Goal: Information Seeking & Learning: Learn about a topic

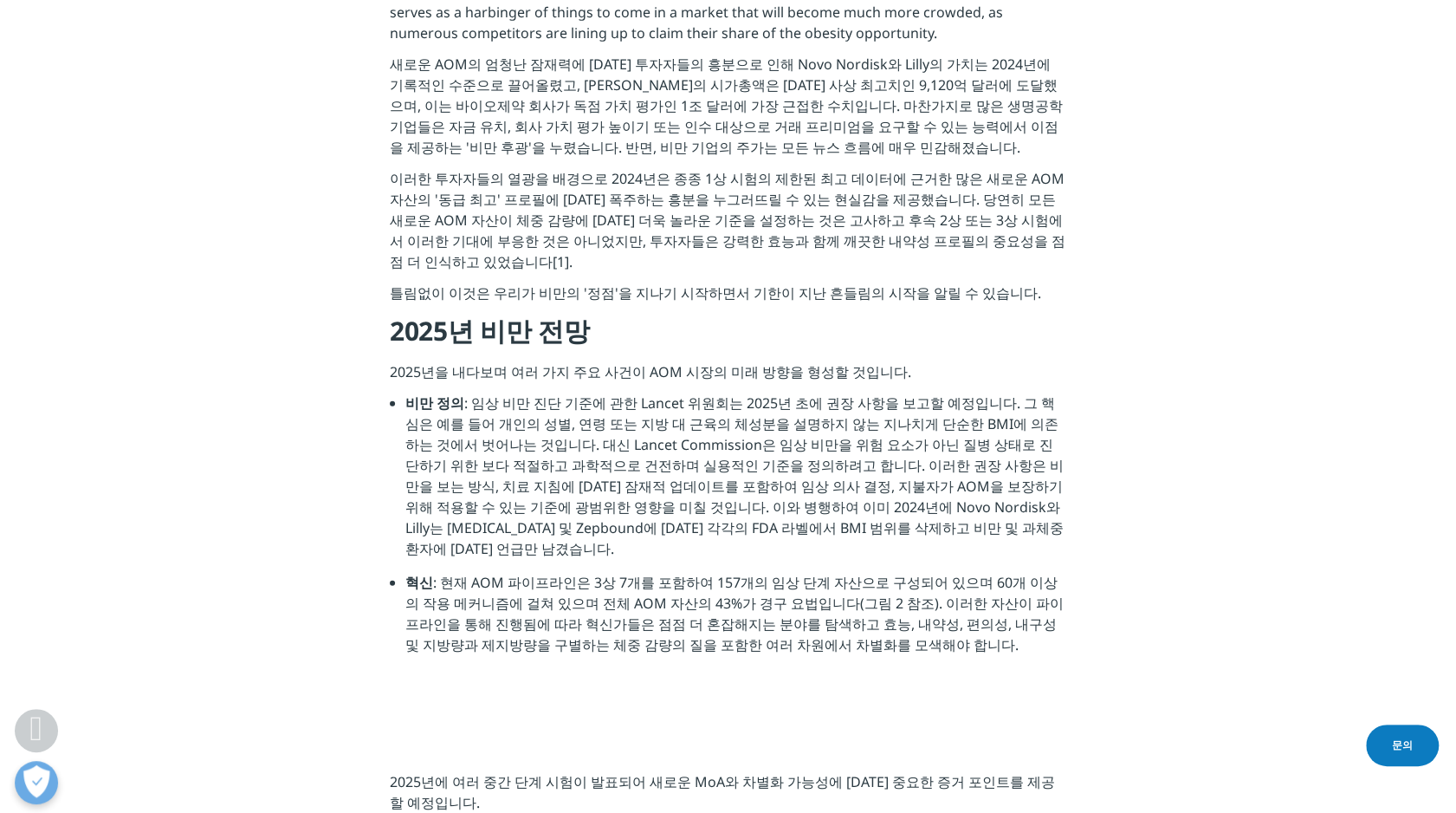
scroll to position [2339, 0]
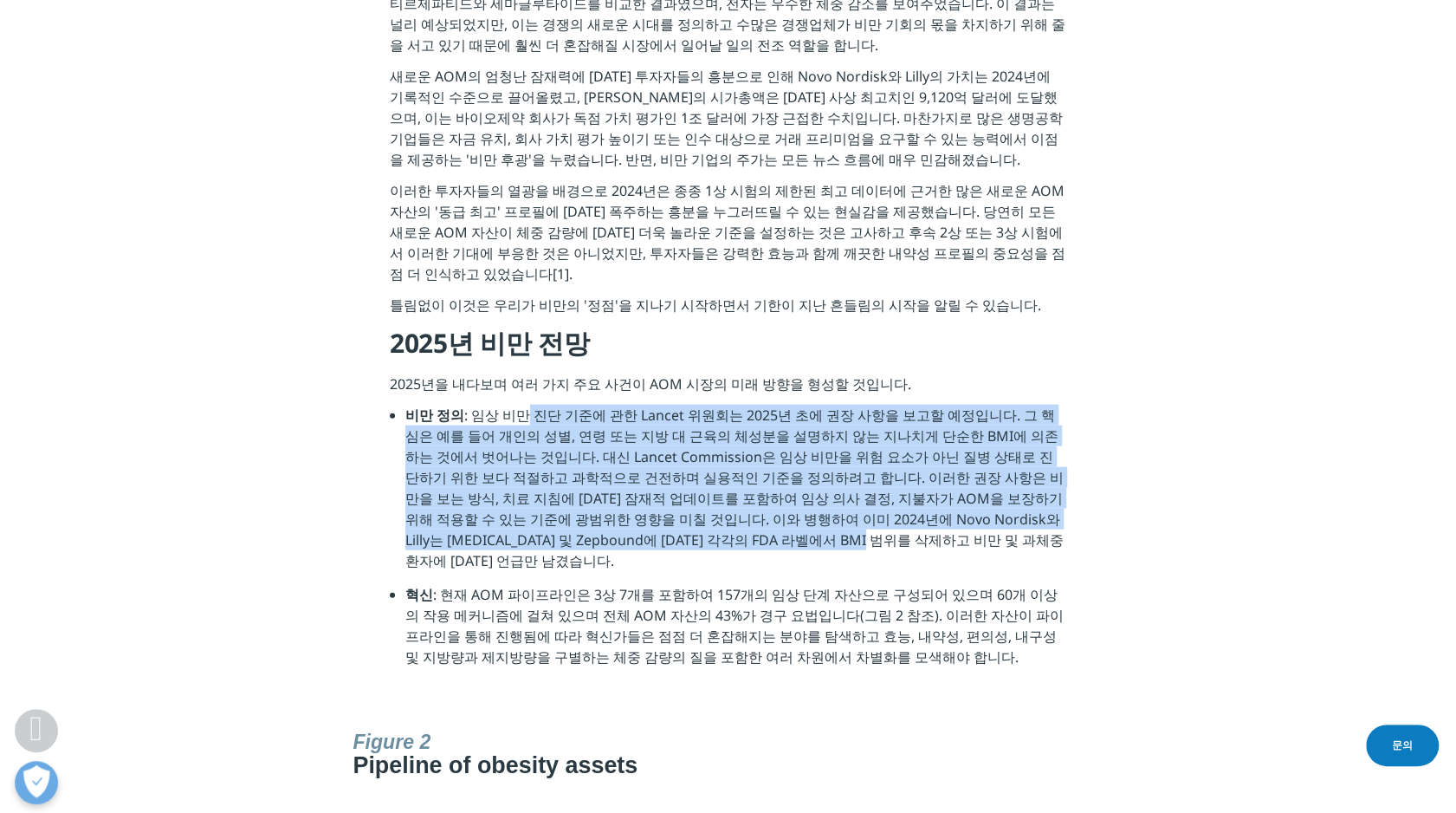
drag, startPoint x: 518, startPoint y: 378, endPoint x: 673, endPoint y: 514, distance: 206.2
click at [673, 514] on li "비만 정의 : 임상 비만 진단 기준에 관한 Lancet 위원회는 2025년 초에 권장 사항을 보고할 예정입니다. 그 핵심은 예를 들어 개인의 …" at bounding box center [735, 494] width 661 height 179
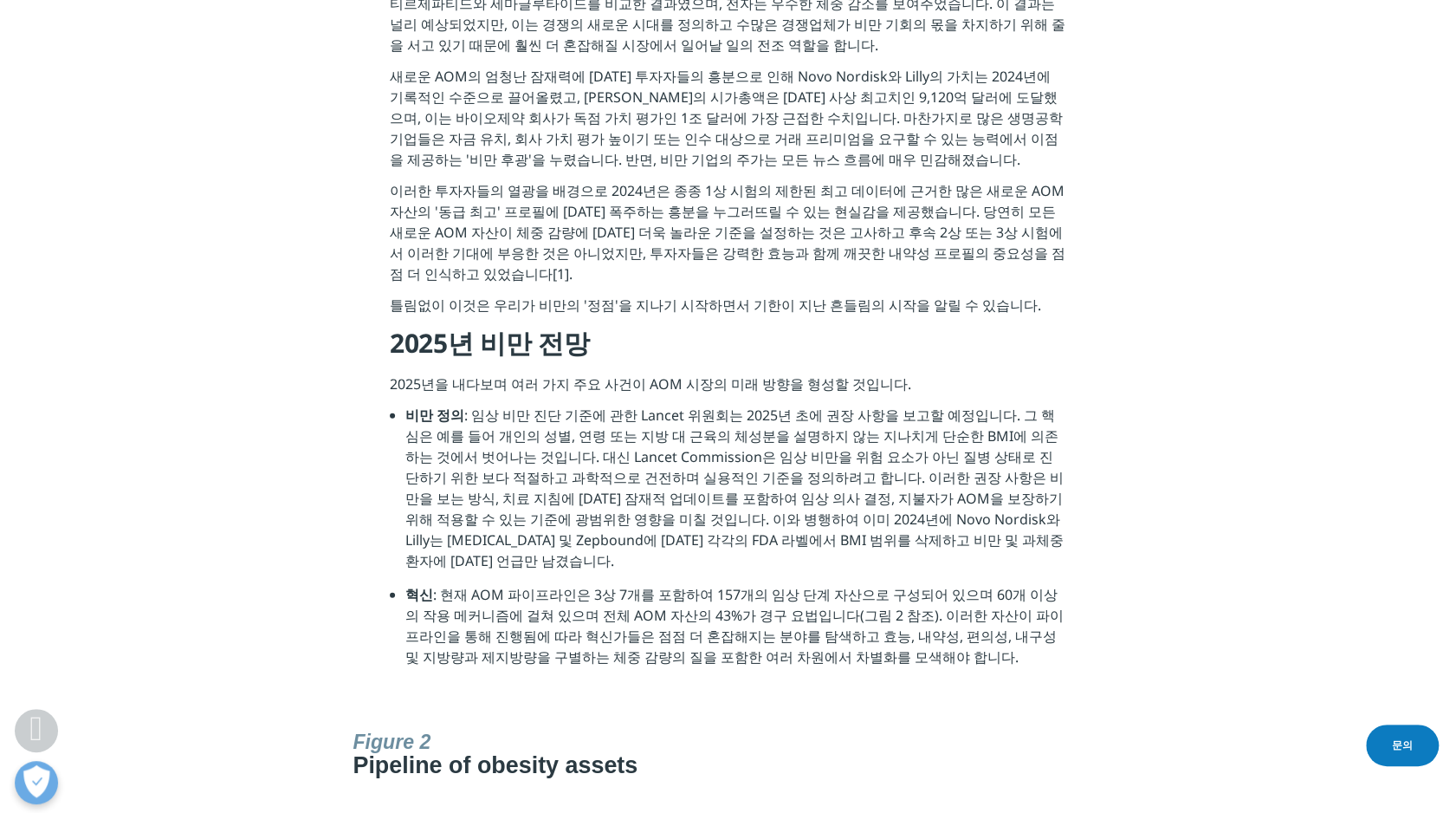
click at [769, 520] on li "비만 정의 : 임상 비만 진단 기준에 관한 Lancet 위원회는 2025년 초에 권장 사항을 보고할 예정입니다. 그 핵심은 예를 들어 개인의 …" at bounding box center [735, 494] width 661 height 179
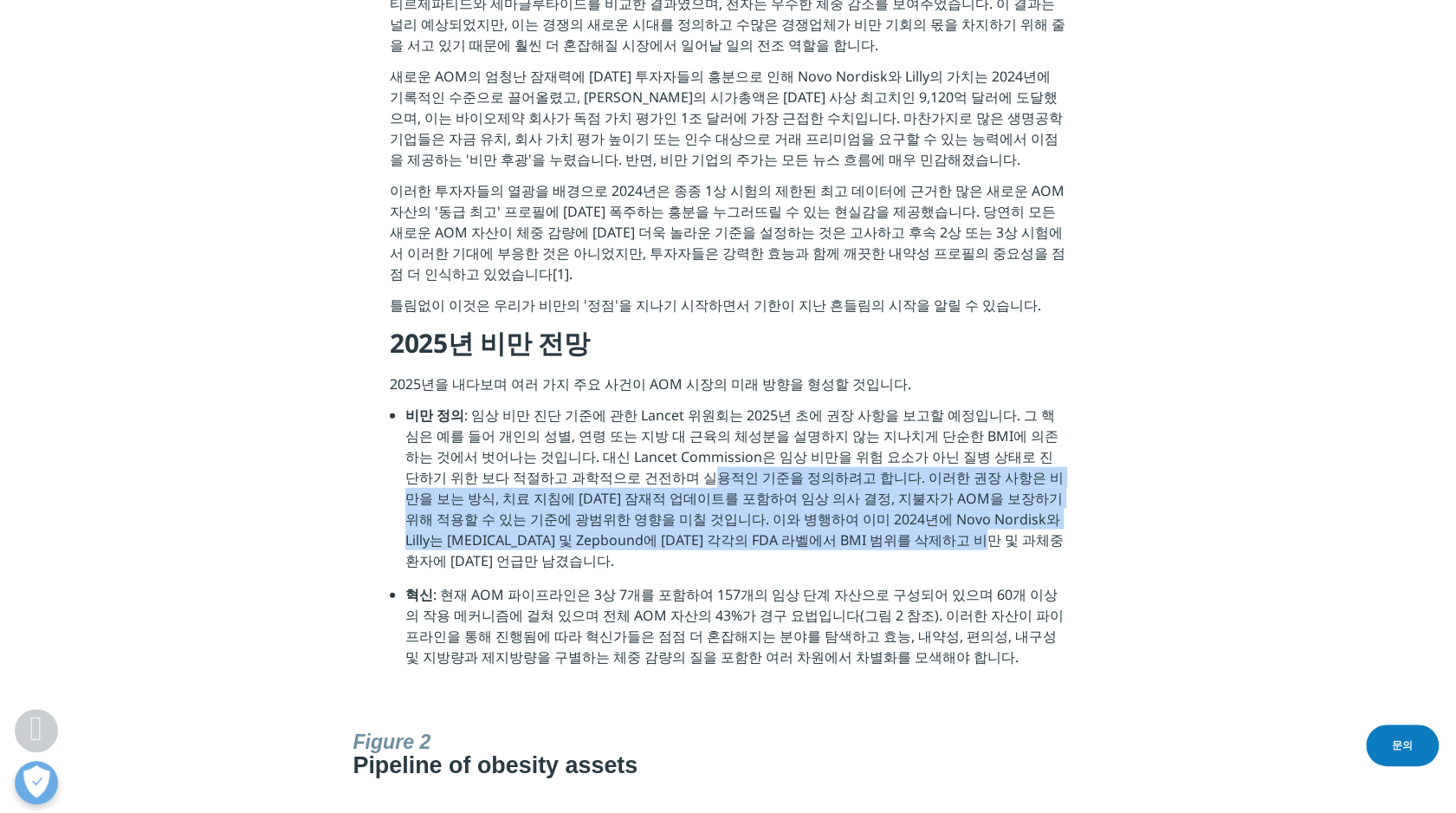
drag, startPoint x: 787, startPoint y: 502, endPoint x: 574, endPoint y: 436, distance: 223.0
click at [574, 436] on li "비만 정의 : 임상 비만 진단 기준에 관한 Lancet 위원회는 2025년 초에 권장 사항을 보고할 예정입니다. 그 핵심은 예를 들어 개인의 …" at bounding box center [735, 494] width 661 height 179
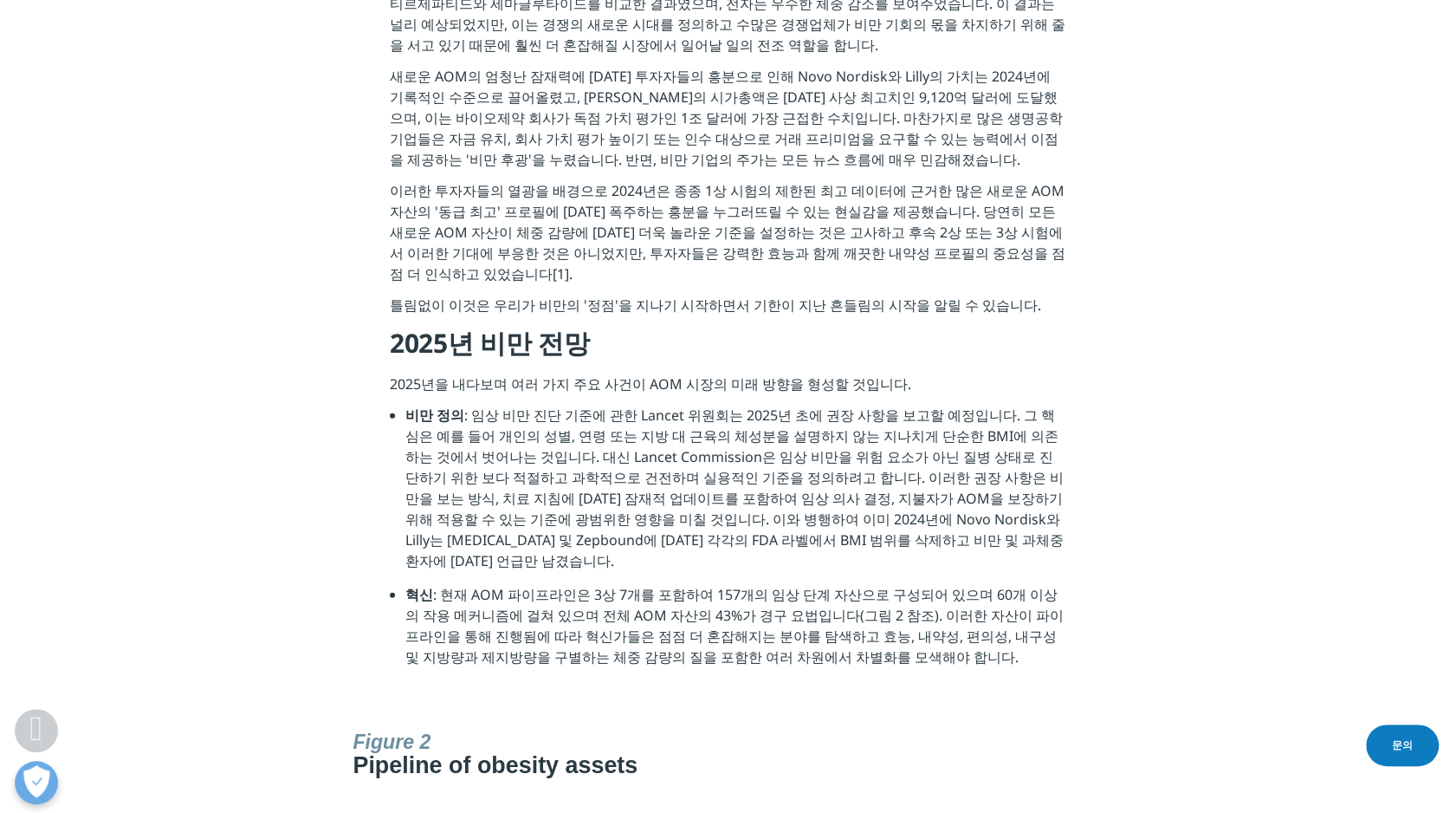
click at [504, 584] on li "혁신 : 현재 AOM 파이프라인은 3상 7개를 포함하여 157개의 임상 단계 자산으로 구성되어 있으며 60개 이상의 작용 메커니즘에 걸쳐 있으…" at bounding box center [735, 632] width 661 height 96
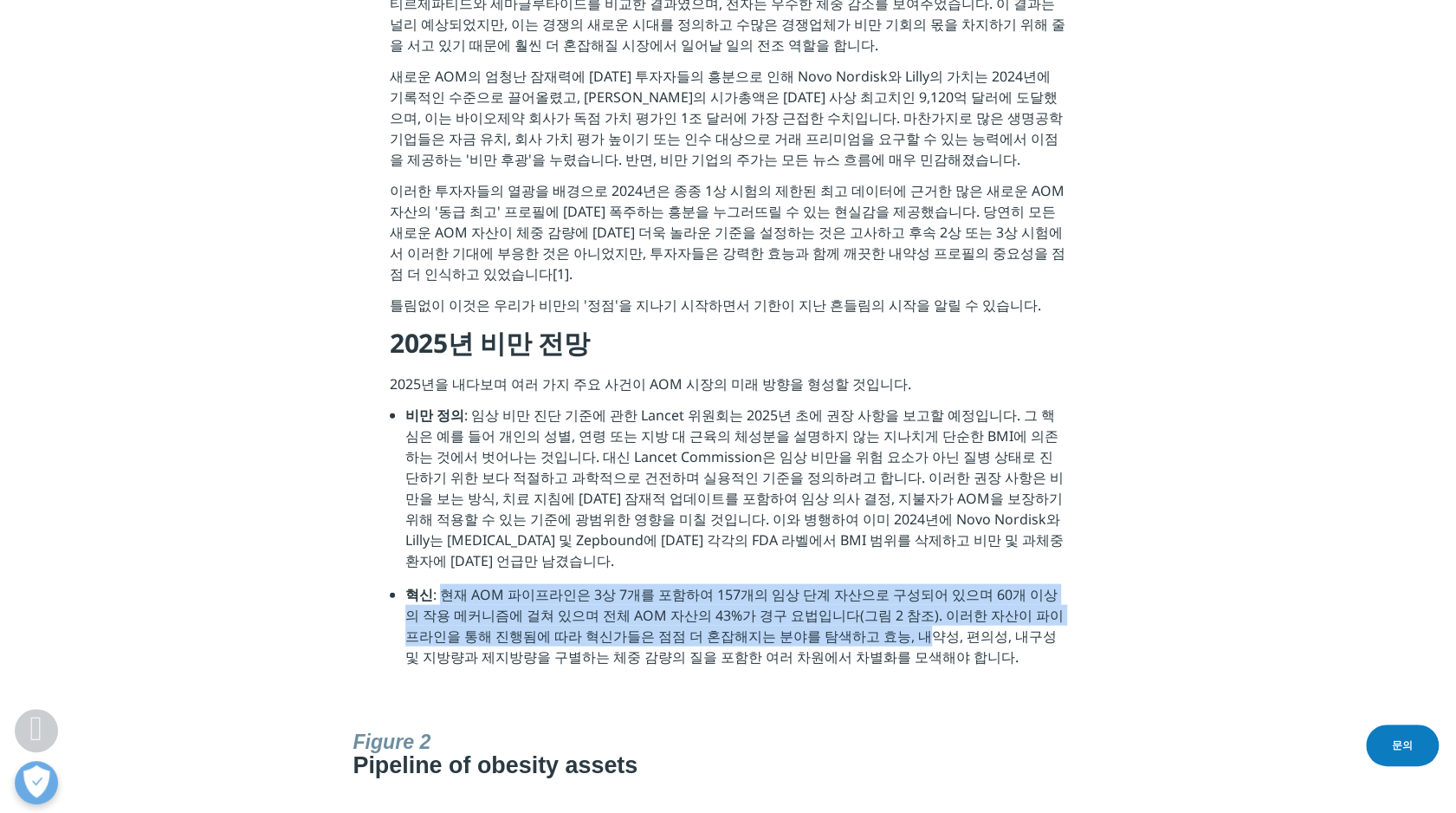
drag, startPoint x: 441, startPoint y: 529, endPoint x: 811, endPoint y: 564, distance: 371.7
click at [811, 584] on li "혁신 : 현재 AOM 파이프라인은 3상 7개를 포함하여 157개의 임상 단계 자산으로 구성되어 있으며 60개 이상의 작용 메커니즘에 걸쳐 있으…" at bounding box center [735, 632] width 661 height 96
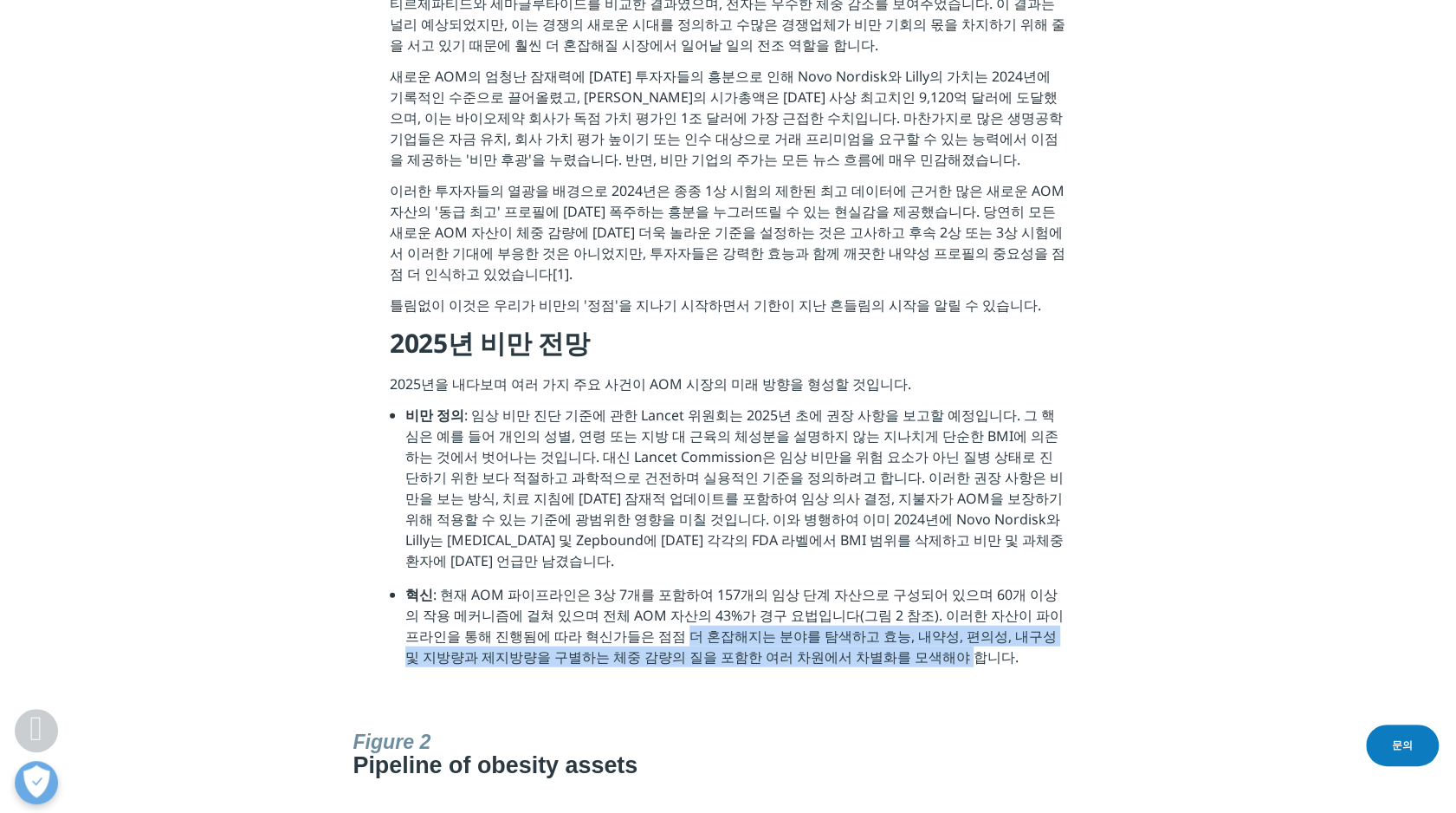
drag, startPoint x: 797, startPoint y: 589, endPoint x: 585, endPoint y: 568, distance: 213.0
click at [585, 584] on li "혁신 : 현재 AOM 파이프라인은 3상 7개를 포함하여 157개의 임상 단계 자산으로 구성되어 있으며 60개 이상의 작용 메커니즘에 걸쳐 있으…" at bounding box center [735, 632] width 661 height 96
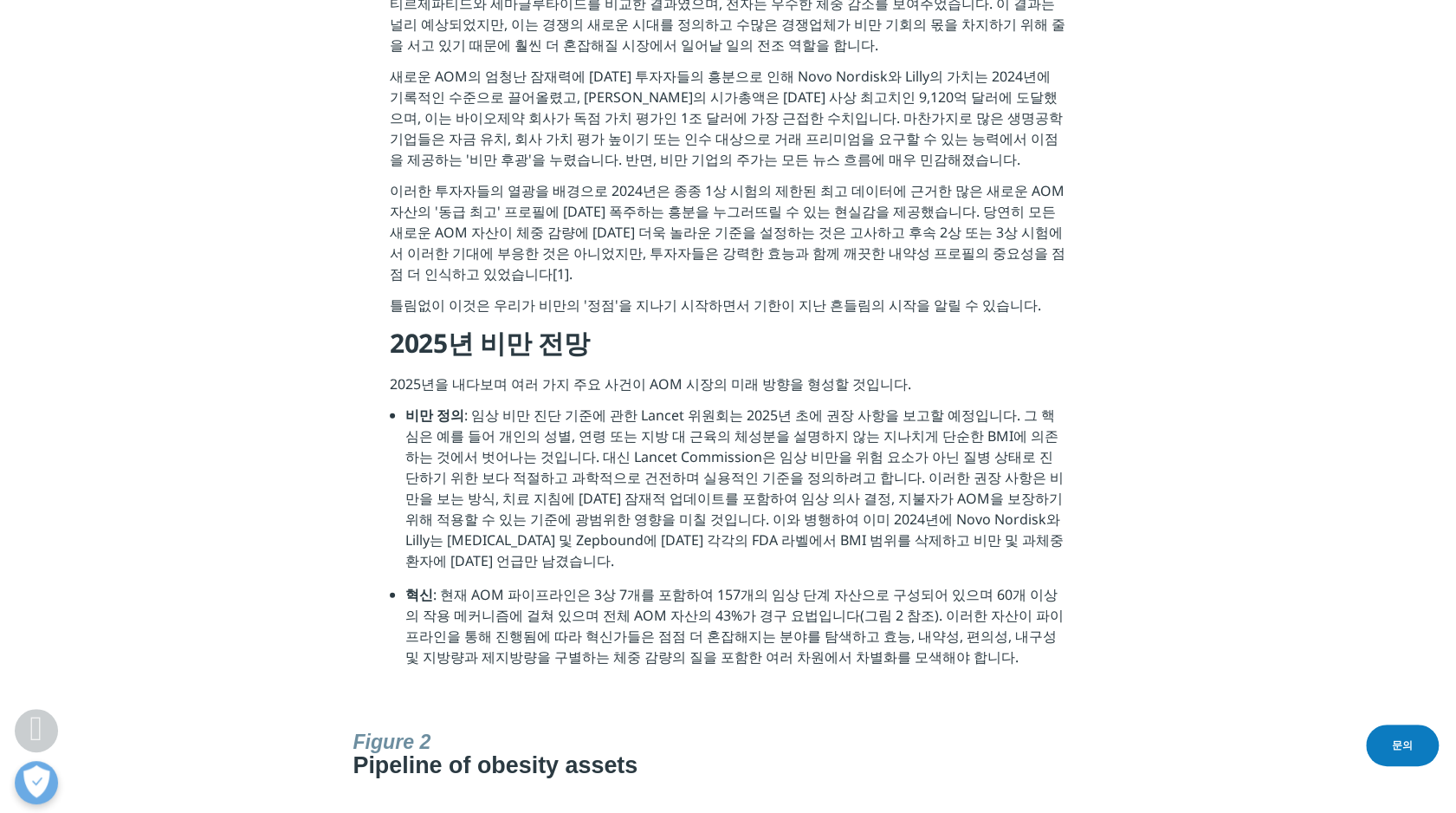
click at [472, 584] on li "혁신 : 현재 AOM 파이프라인은 3상 7개를 포함하여 157개의 임상 단계 자산으로 구성되어 있으며 60개 이상의 작용 메커니즘에 걸쳐 있으…" at bounding box center [735, 632] width 661 height 96
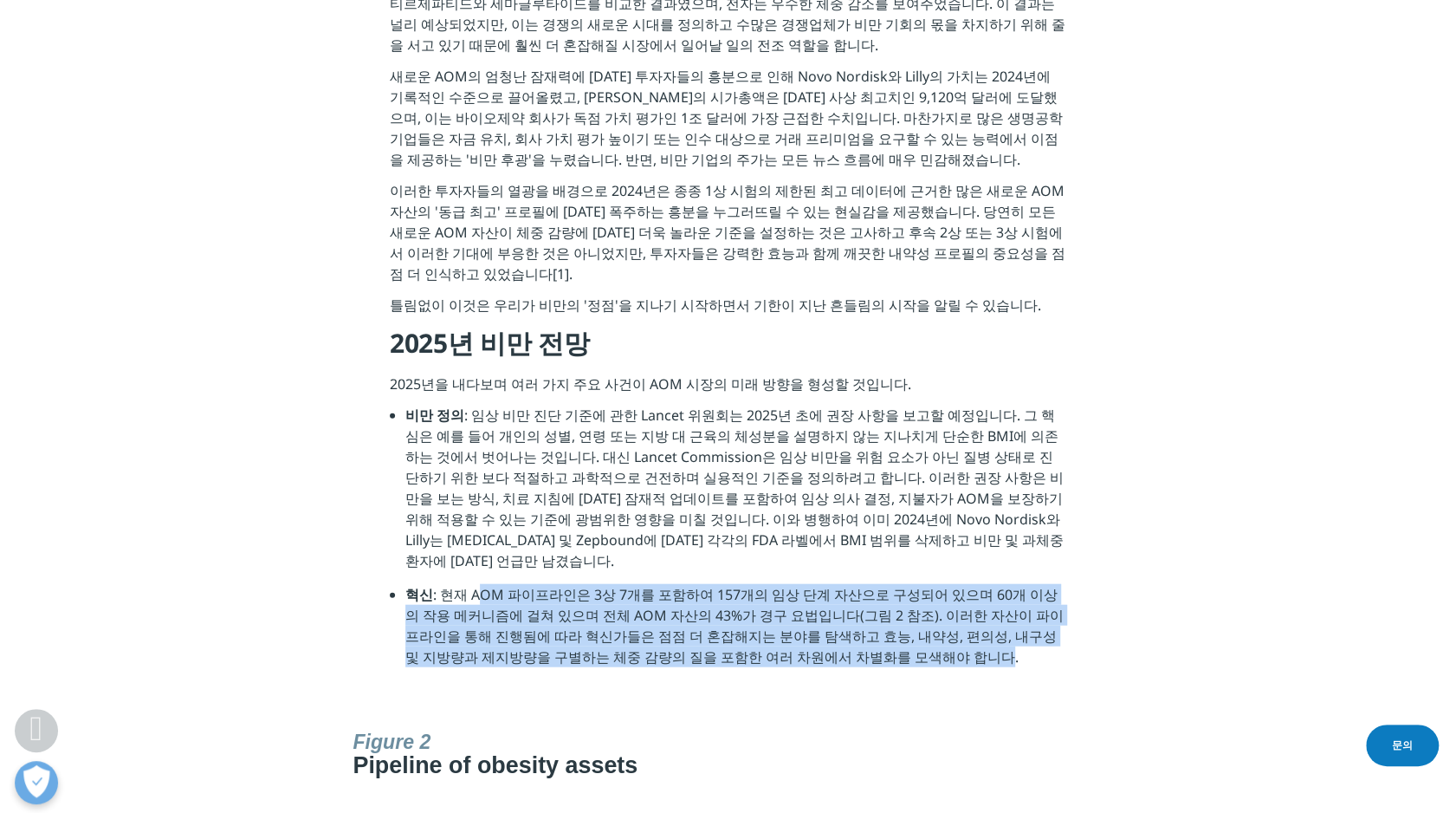
drag, startPoint x: 471, startPoint y: 530, endPoint x: 829, endPoint y: 587, distance: 362.5
click at [829, 587] on li "혁신 : 현재 AOM 파이프라인은 3상 7개를 포함하여 157개의 임상 단계 자산으로 구성되어 있으며 60개 이상의 작용 메커니즘에 걸쳐 있으…" at bounding box center [735, 632] width 661 height 96
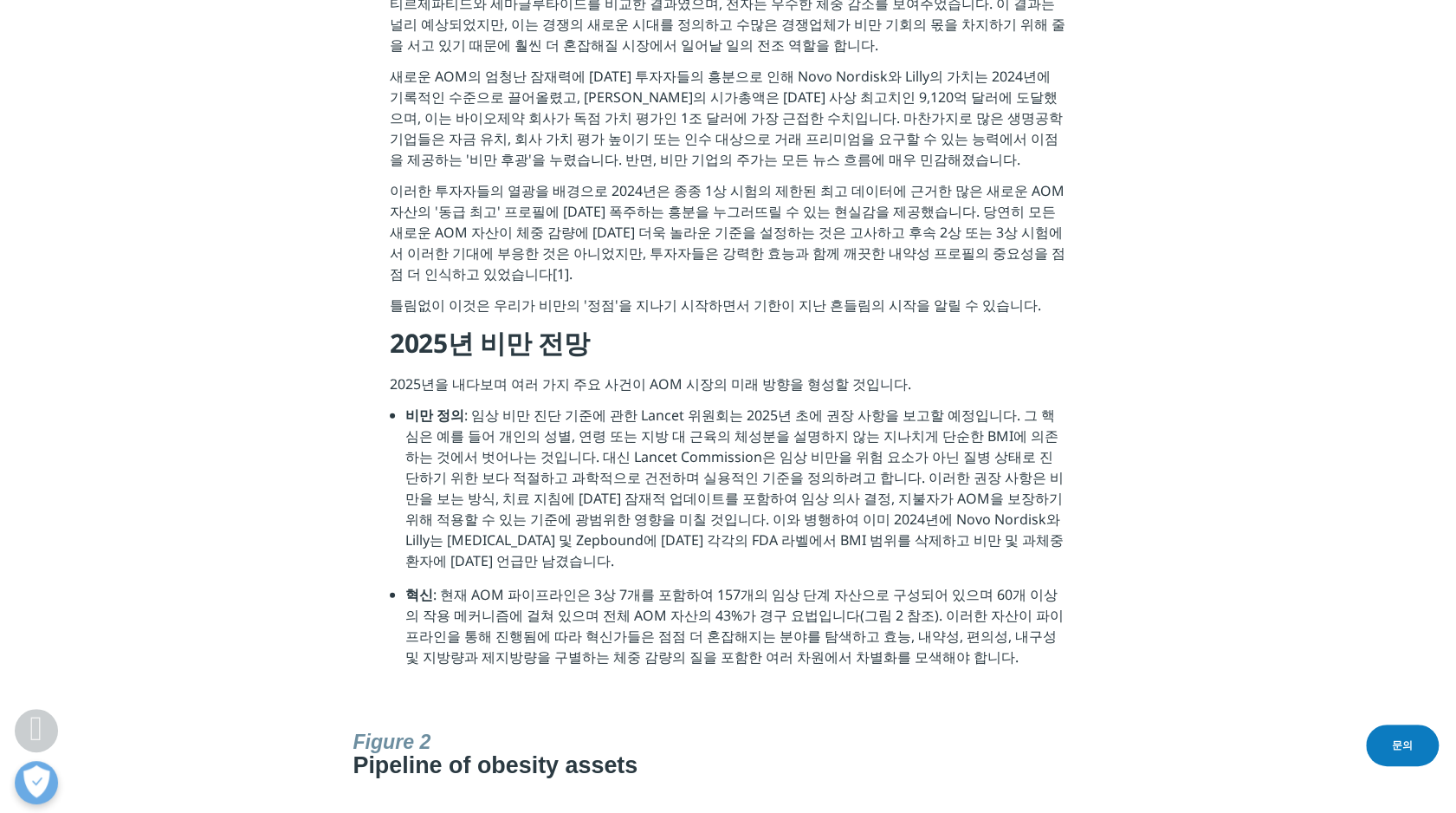
click at [863, 602] on li "혁신 : 현재 AOM 파이프라인은 3상 7개를 포함하여 157개의 임상 단계 자산으로 구성되어 있으며 60개 이상의 작용 메커니즘에 걸쳐 있으…" at bounding box center [735, 632] width 661 height 96
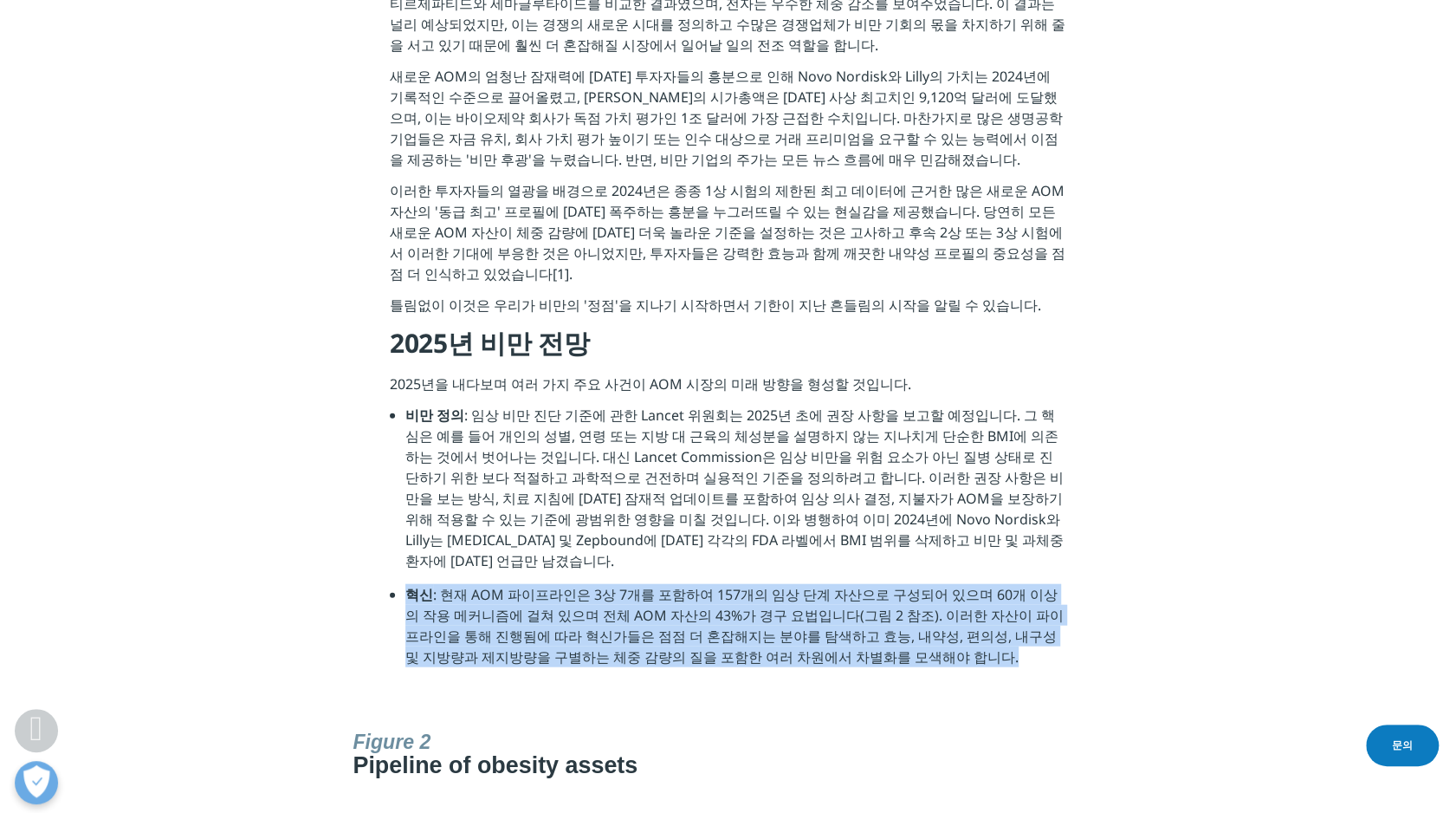
drag, startPoint x: 402, startPoint y: 530, endPoint x: 897, endPoint y: 612, distance: 501.7
click at [897, 612] on ul "비만 정의 : 임상 비만 진단 기준에 관한 Lancet 위원회는 2025년 초에 권장 사항을 보고할 예정입니다. 그 핵심은 예를 들어 개인의 …" at bounding box center [728, 541] width 676 height 275
copy li "혁신 : 현재 AOM 파이프라인은 3상 7개를 포함하여 157개의 임상 단계 자산으로 구성되어 있으며 60개 이상의 작용 메커니즘에 걸쳐 있으…"
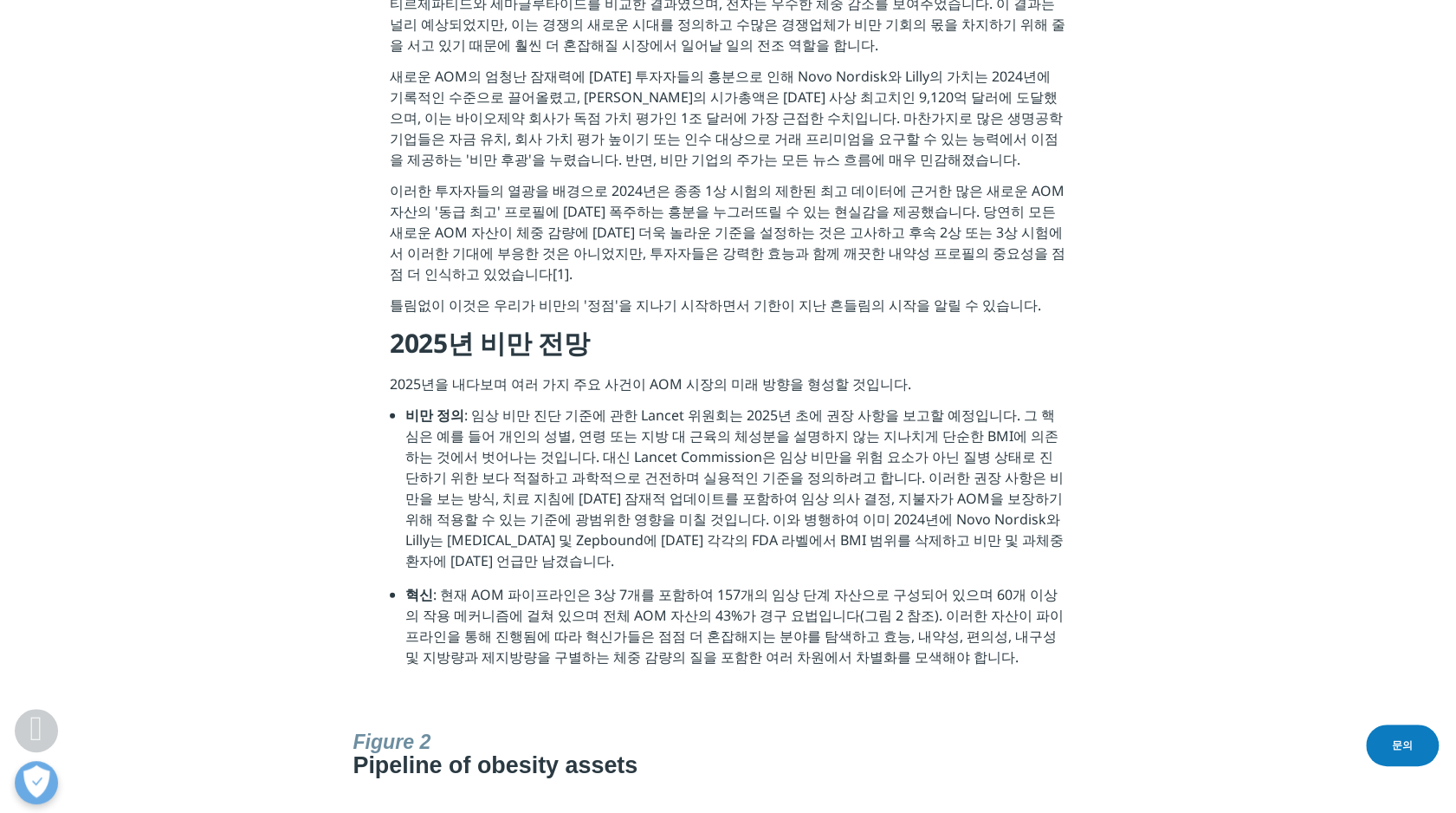
click at [764, 438] on li "비만 정의 : 임상 비만 진단 기준에 관한 Lancet 위원회는 2025년 초에 권장 사항을 보고할 예정입니다. 그 핵심은 예를 들어 개인의 …" at bounding box center [735, 494] width 661 height 179
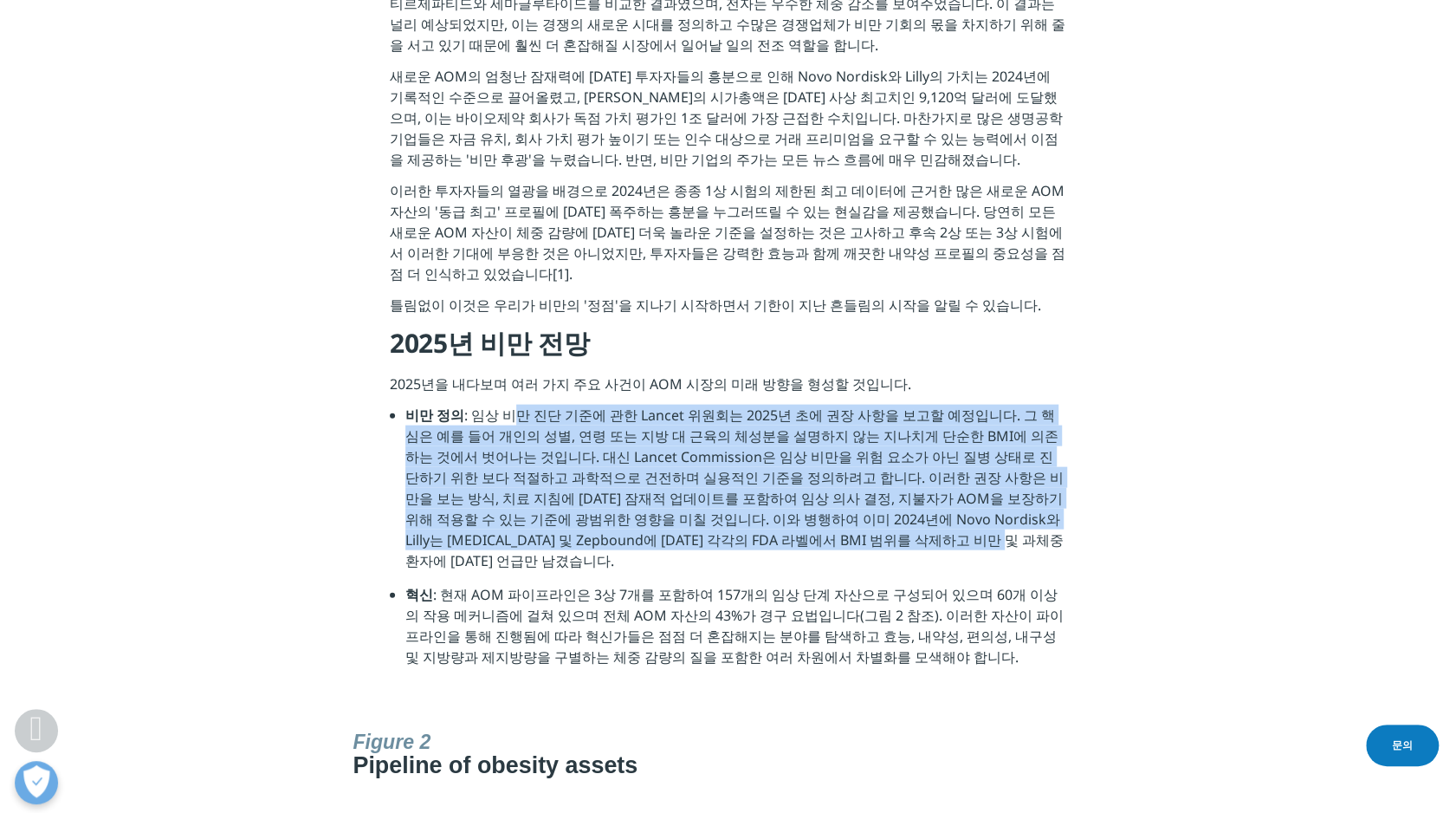
drag, startPoint x: 512, startPoint y: 374, endPoint x: 808, endPoint y: 488, distance: 317.2
click at [808, 488] on li "비만 정의 : 임상 비만 진단 기준에 관한 Lancet 위원회는 2025년 초에 권장 사항을 보고할 예정입니다. 그 핵심은 예를 들어 개인의 …" at bounding box center [735, 494] width 661 height 179
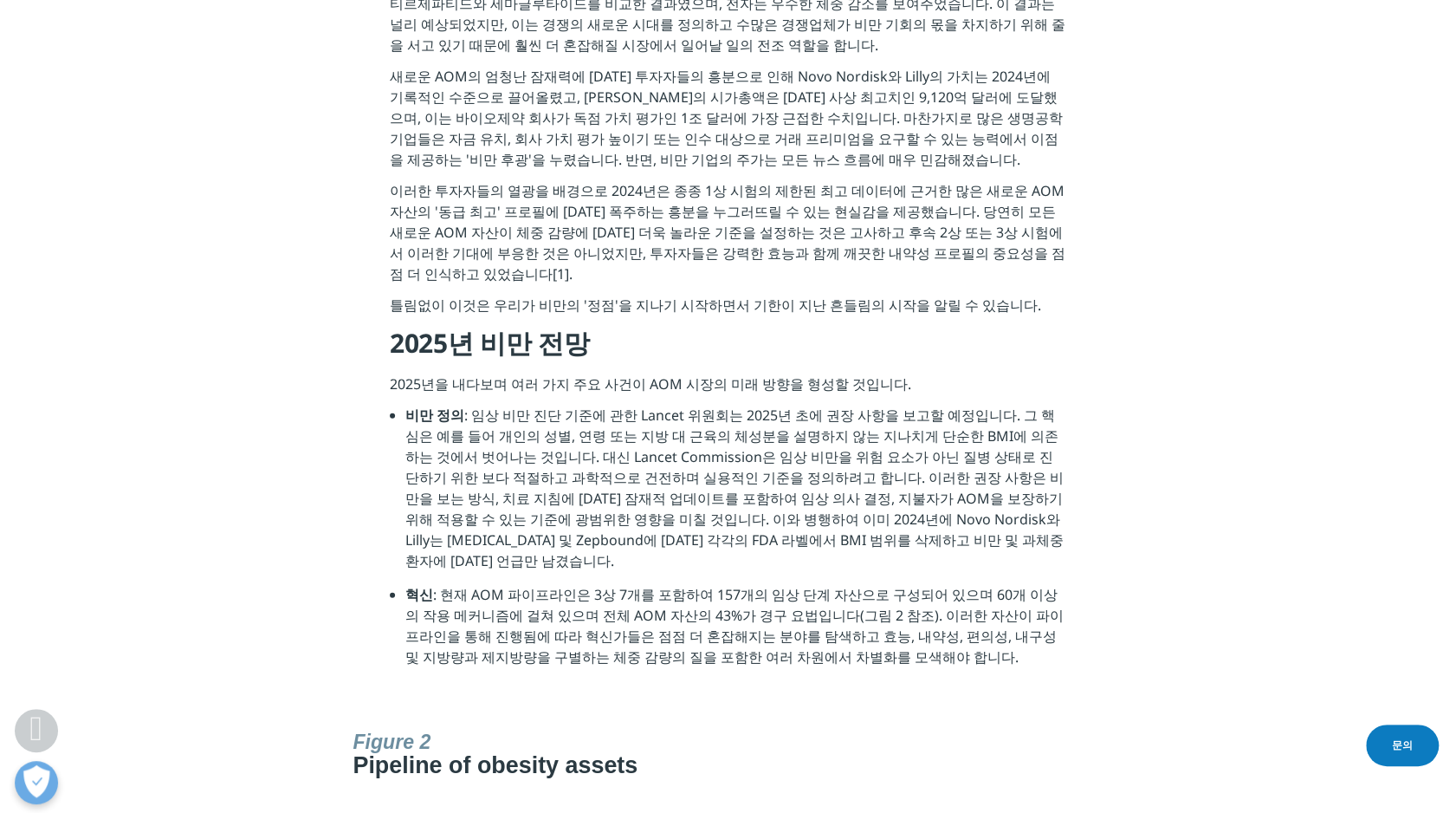
click at [856, 507] on li "비만 정의 : 임상 비만 진단 기준에 관한 Lancet 위원회는 2025년 초에 권장 사항을 보고할 예정입니다. 그 핵심은 예를 들어 개인의 …" at bounding box center [735, 494] width 661 height 179
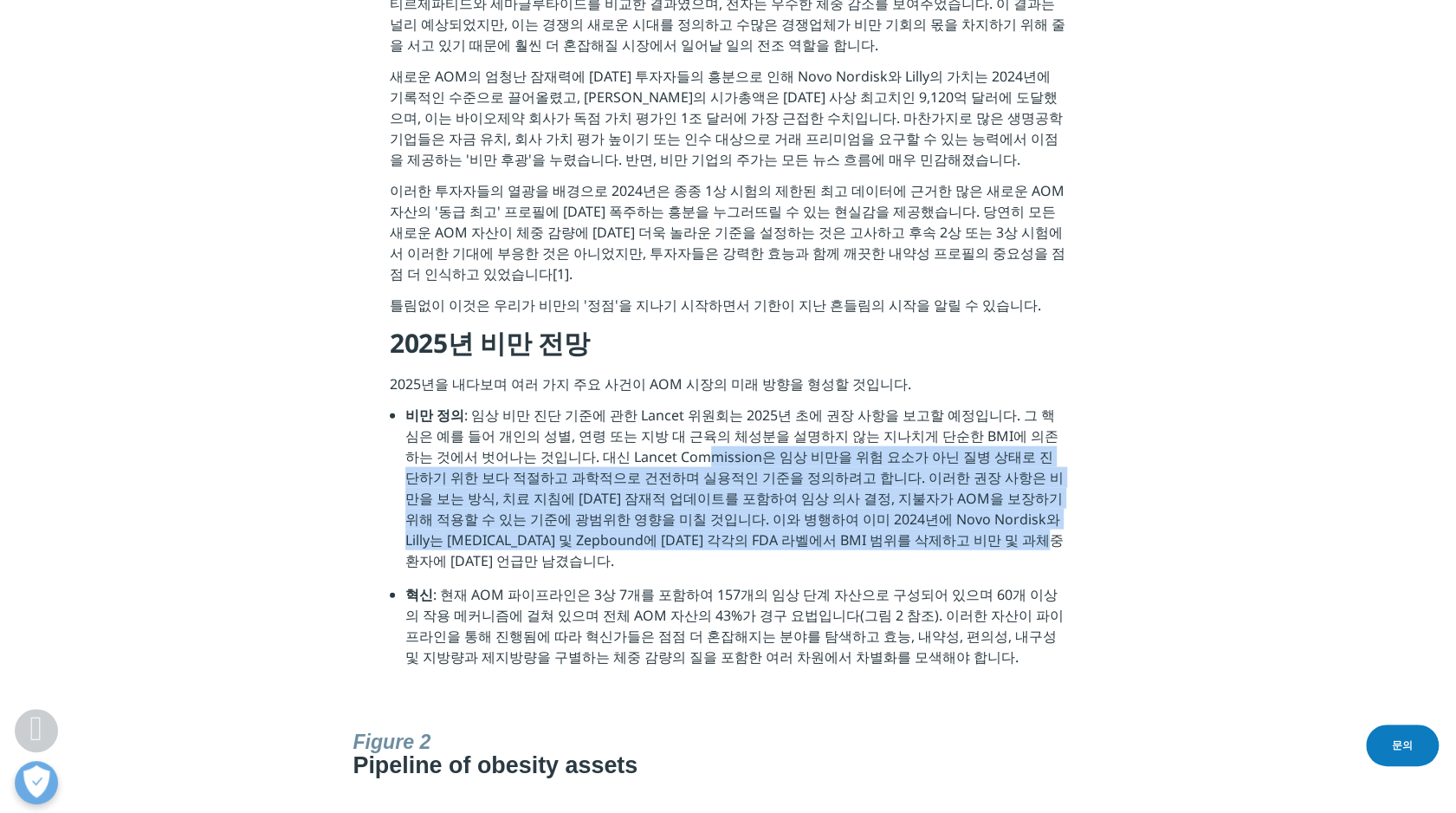
drag, startPoint x: 856, startPoint y: 507, endPoint x: 605, endPoint y: 410, distance: 269.1
click at [605, 410] on li "비만 정의 : 임상 비만 진단 기준에 관한 Lancet 위원회는 2025년 초에 권장 사항을 보고할 예정입니다. 그 핵심은 예를 들어 개인의 …" at bounding box center [735, 494] width 661 height 179
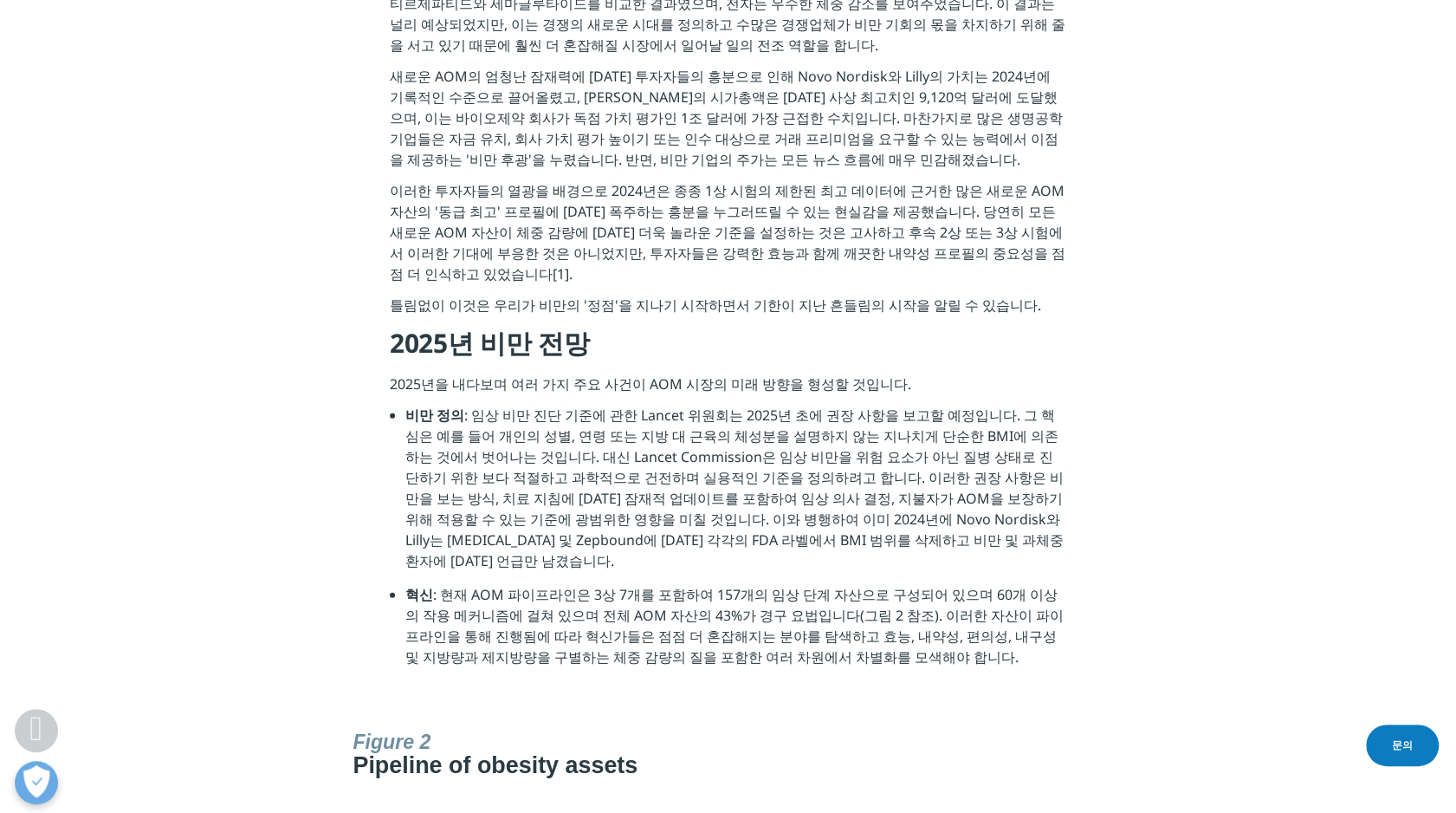
click at [532, 404] on li "비만 정의 : 임상 비만 진단 기준에 관한 Lancet 위원회는 2025년 초에 권장 사항을 보고할 예정입니다. 그 핵심은 예를 들어 개인의 …" at bounding box center [735, 494] width 661 height 179
click at [1143, 222] on section "2024년의 또 다른 주요 이벤트는 비만에 [DATE] 첫 번째 일대일 시험인 [PERSON_NAME]의 SURMOUNT-5가 티르제파티드와 …" at bounding box center [728, 326] width 1456 height 795
click at [607, 466] on li "비만 정의 : 임상 비만 진단 기준에 관한 Lancet 위원회는 2025년 초에 권장 사항을 보고할 예정입니다. 그 핵심은 예를 들어 개인의 …" at bounding box center [735, 494] width 661 height 179
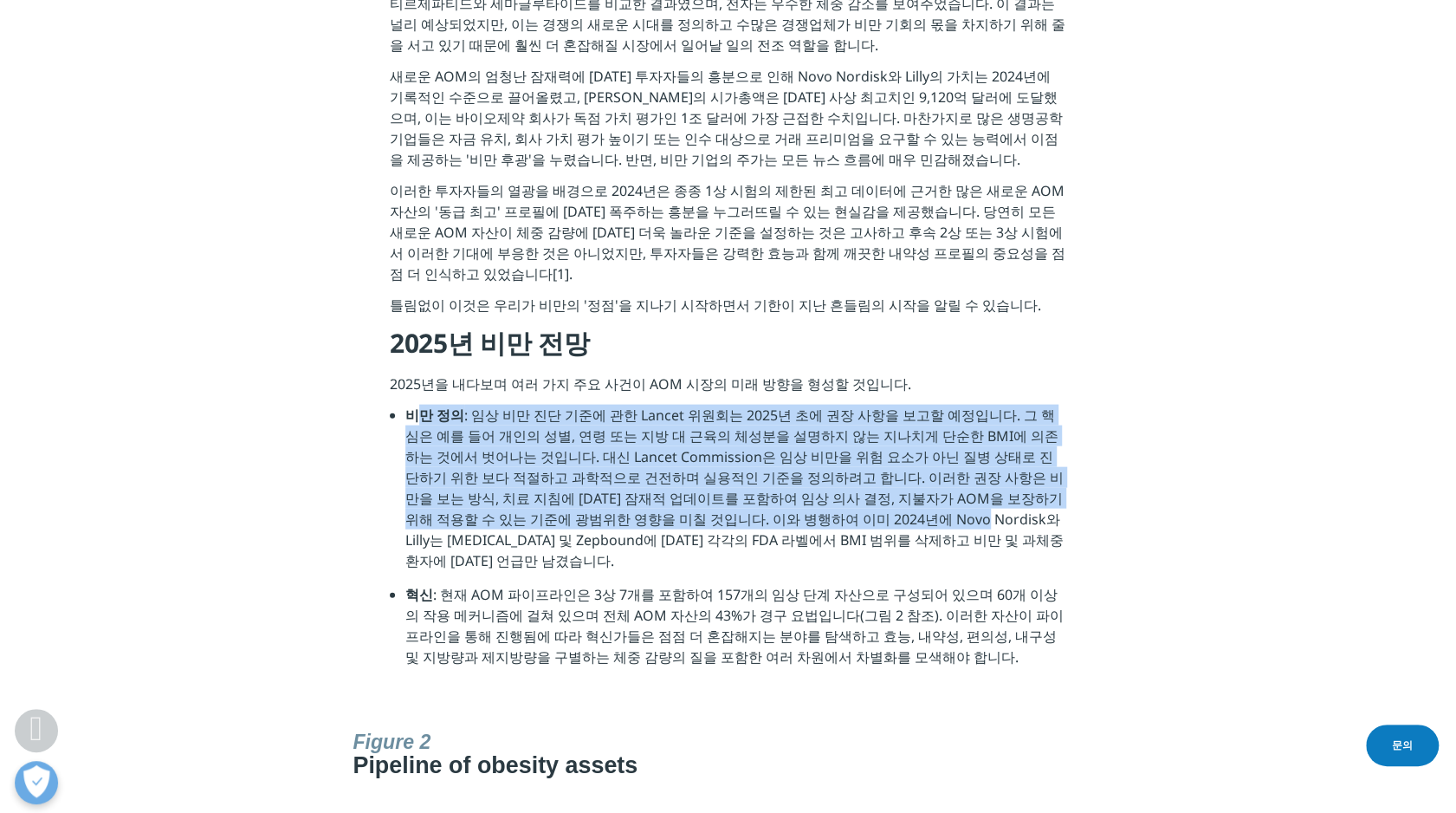
drag, startPoint x: 414, startPoint y: 373, endPoint x: 757, endPoint y: 481, distance: 359.6
click at [757, 481] on li "비만 정의 : 임상 비만 진단 기준에 관한 Lancet 위원회는 2025년 초에 권장 사항을 보고할 예정입니다. 그 핵심은 예를 들어 개인의 …" at bounding box center [735, 494] width 661 height 179
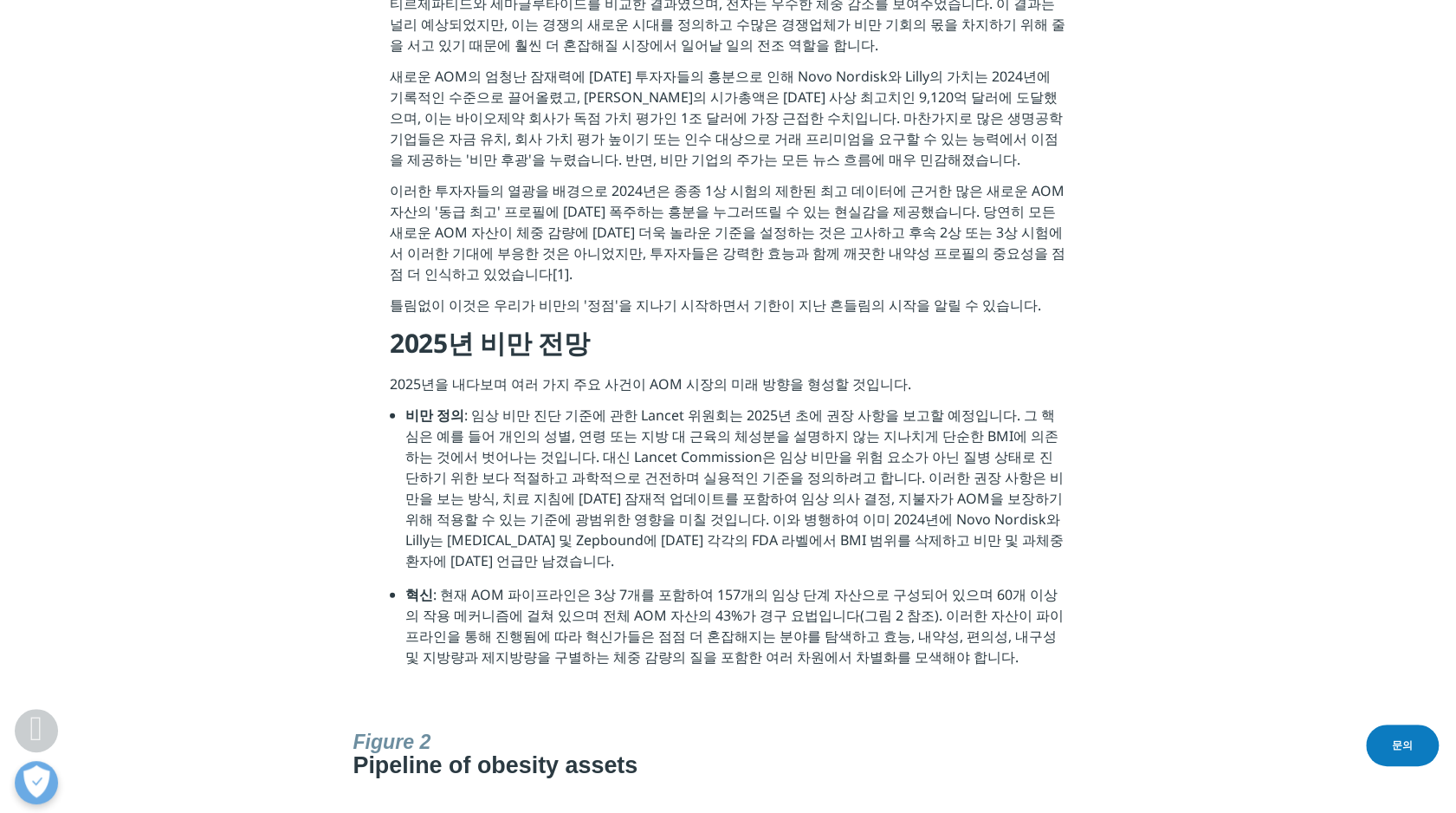
click at [757, 508] on li "비만 정의 : 임상 비만 진단 기준에 관한 Lancet 위원회는 2025년 초에 권장 사항을 보고할 예정입니다. 그 핵심은 예를 들어 개인의 …" at bounding box center [735, 494] width 661 height 179
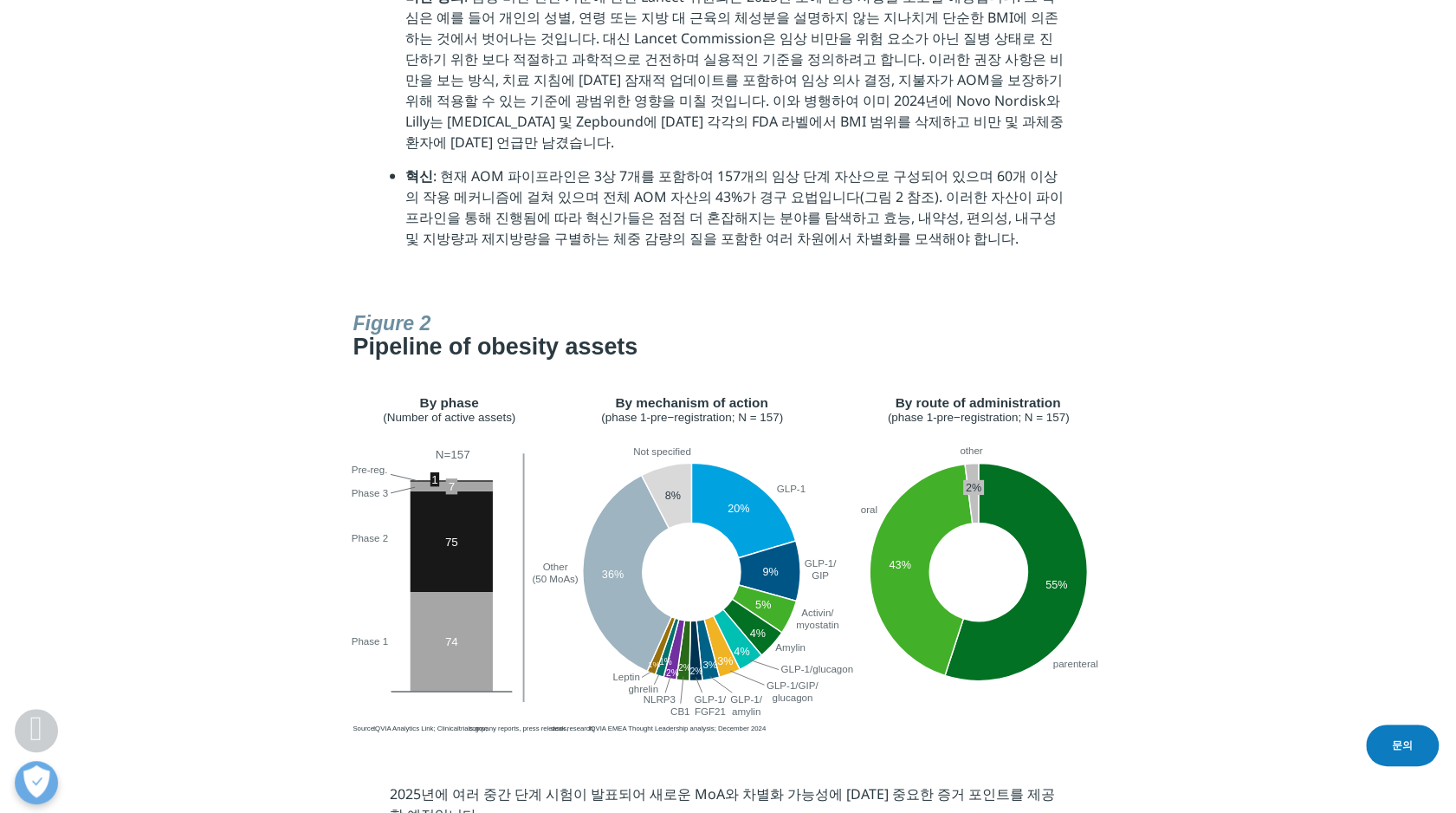
scroll to position [2080, 0]
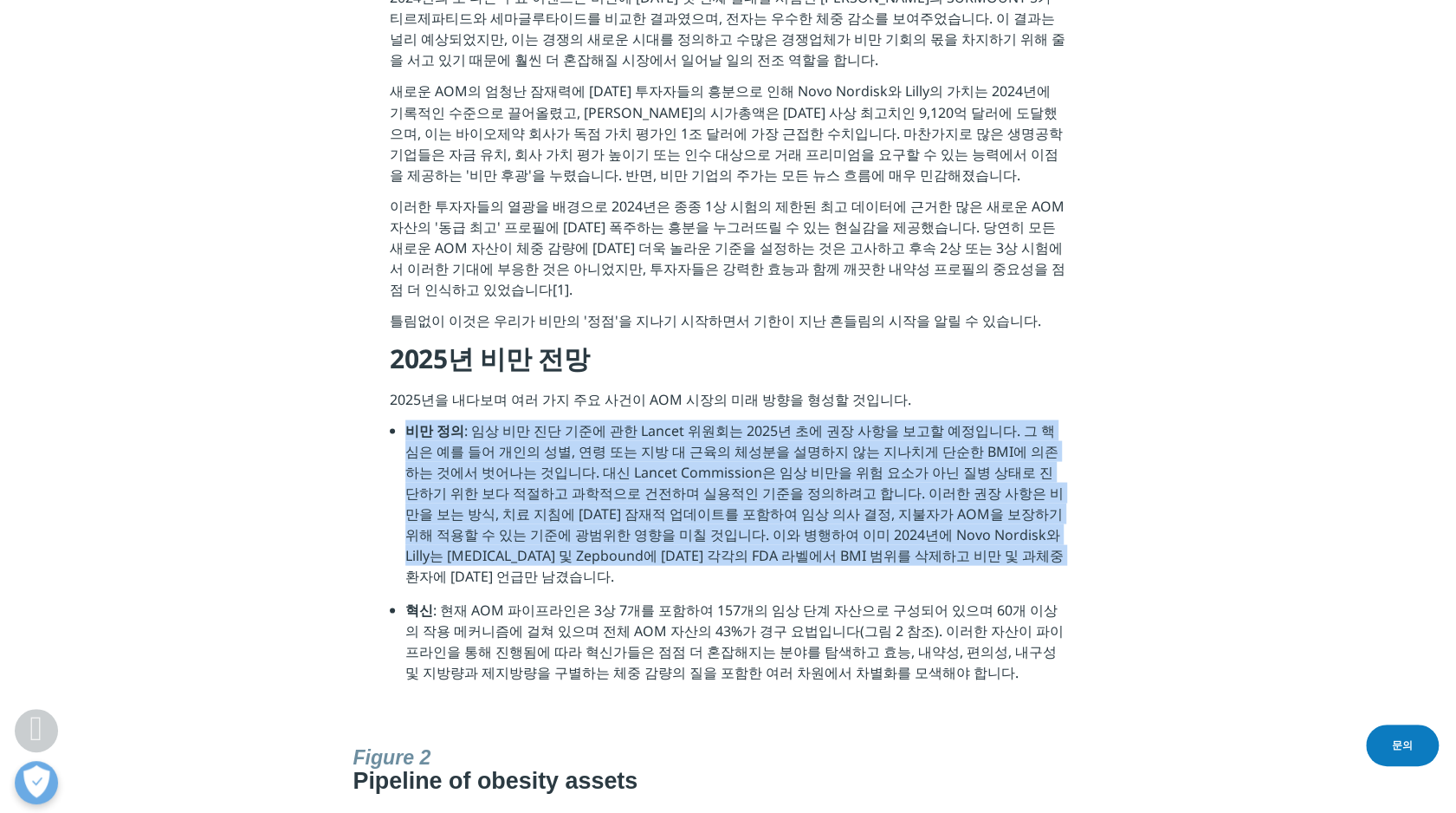
drag, startPoint x: 407, startPoint y: 347, endPoint x: 878, endPoint y: 486, distance: 491.1
click at [878, 486] on li "비만 정의 : 임상 비만 진단 기준에 관한 Lancet 위원회는 2025년 초에 권장 사항을 보고할 예정입니다. 그 핵심은 예를 들어 개인의 …" at bounding box center [735, 509] width 661 height 179
copy li "비만 정의 : 임상 비만 진단 기준에 관한 Lancet 위원회는 2025년 초에 권장 사항을 보고할 예정입니다. 그 핵심은 예를 들어 개인의 …"
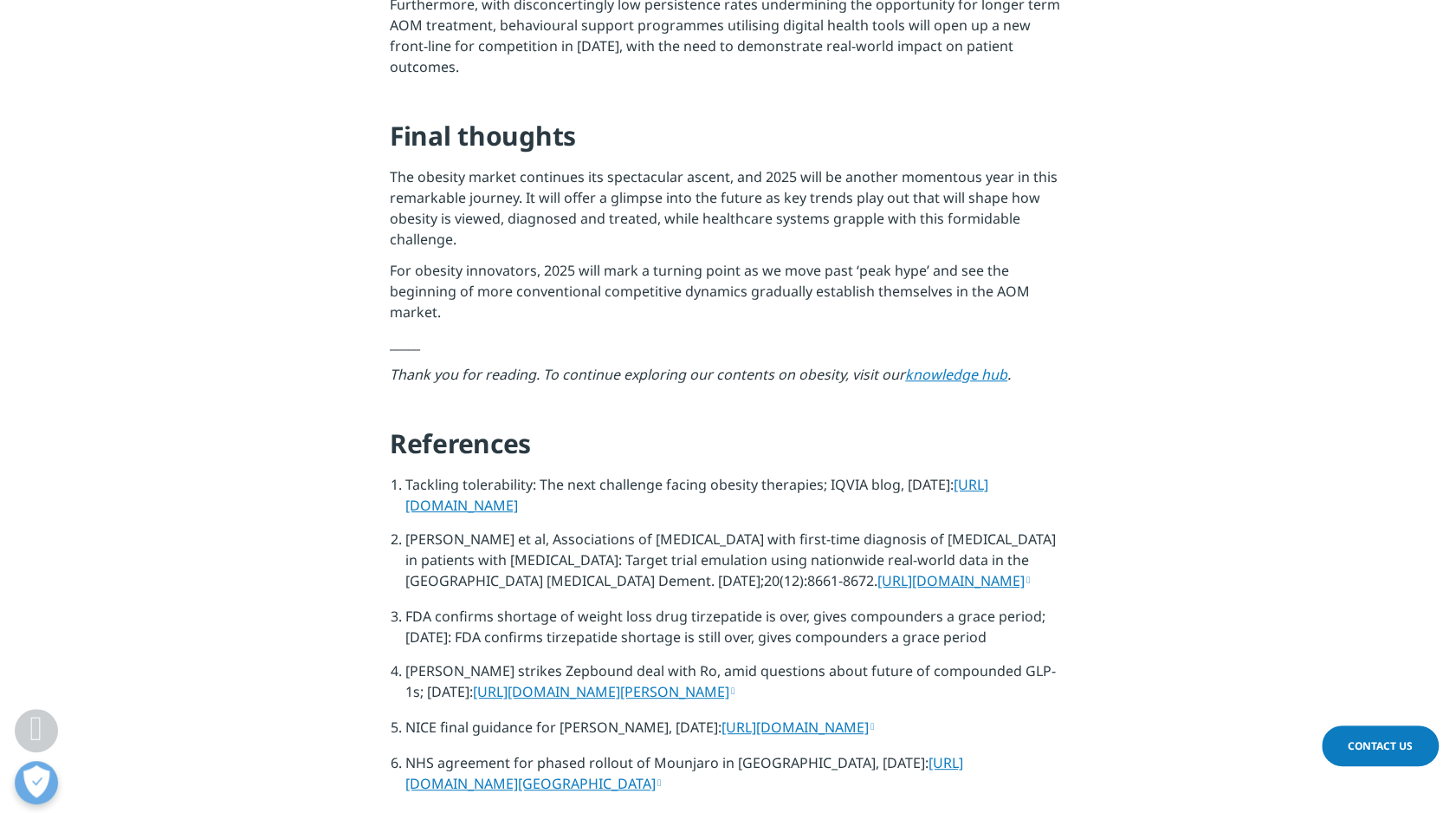
scroll to position [6671, 0]
